Goal: Find contact information: Find contact information

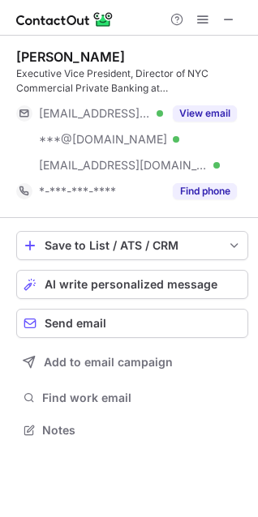
scroll to position [418, 258]
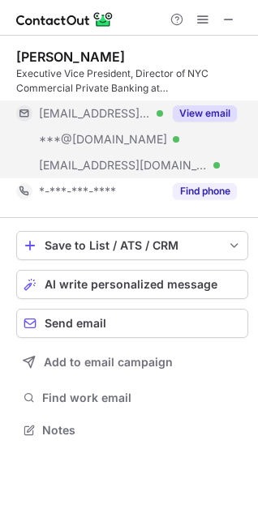
click at [212, 114] on button "View email" at bounding box center [205, 113] width 64 height 16
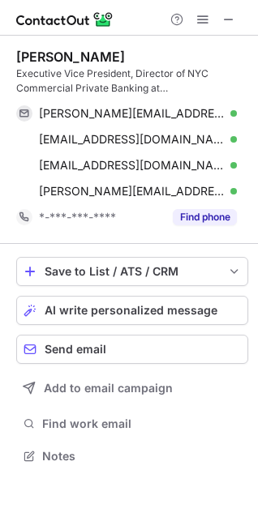
scroll to position [444, 258]
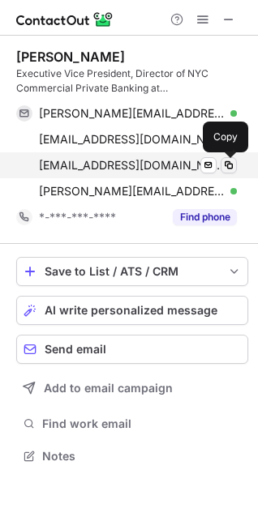
click at [226, 167] on span at bounding box center [228, 165] width 13 height 13
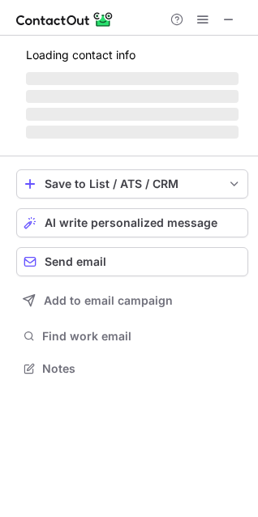
scroll to position [378, 258]
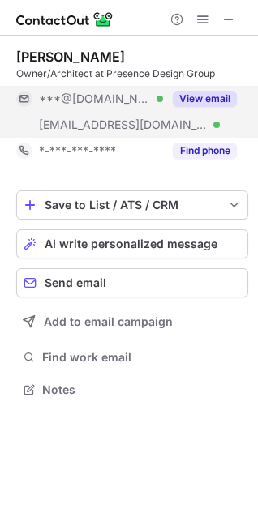
click at [213, 105] on button "View email" at bounding box center [205, 99] width 64 height 16
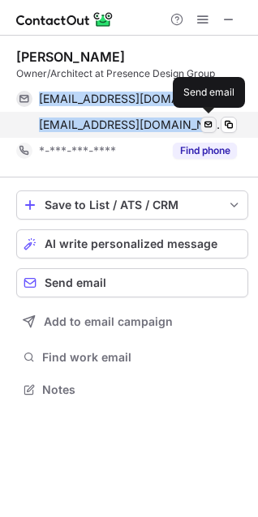
drag, startPoint x: 94, startPoint y: 113, endPoint x: 215, endPoint y: 127, distance: 121.7
click at [215, 127] on div "danhobrien@msn.com Verified Send email Copy dobrien@presencedesigngroup.com Ver…" at bounding box center [126, 112] width 221 height 52
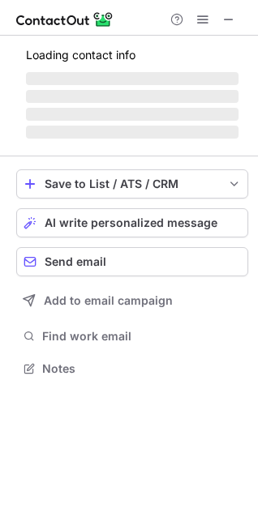
scroll to position [7, 7]
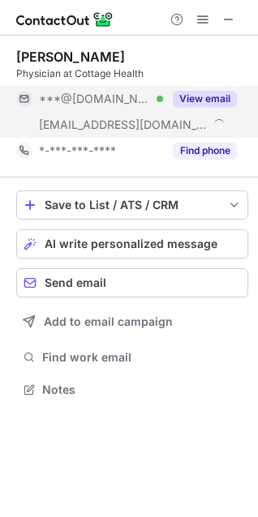
click at [206, 95] on button "View email" at bounding box center [205, 99] width 64 height 16
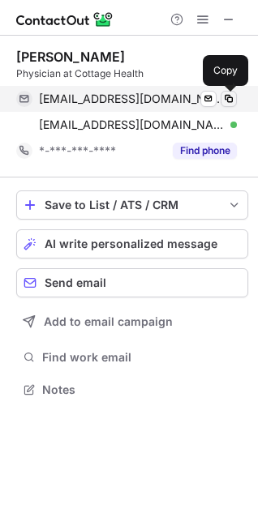
click at [226, 100] on span at bounding box center [228, 98] width 13 height 13
